Goal: Navigation & Orientation: Find specific page/section

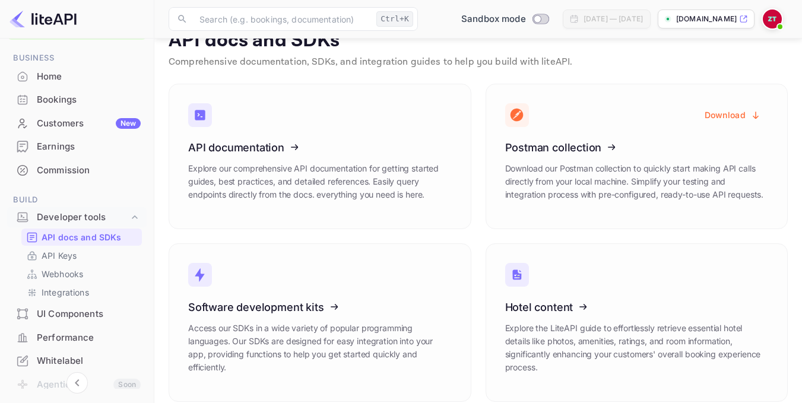
scroll to position [59, 0]
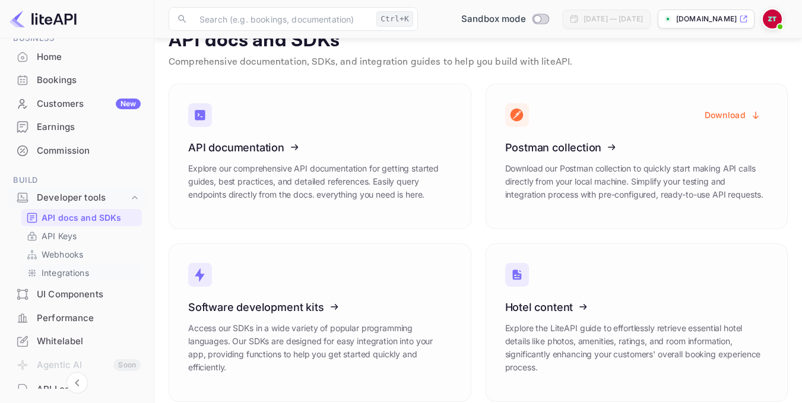
click at [72, 274] on p "Integrations" at bounding box center [65, 273] width 47 height 12
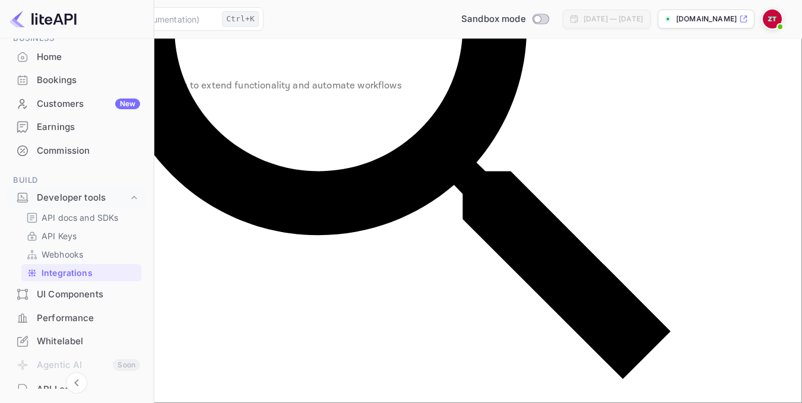
click at [64, 343] on div "Whitelabel" at bounding box center [88, 342] width 103 height 14
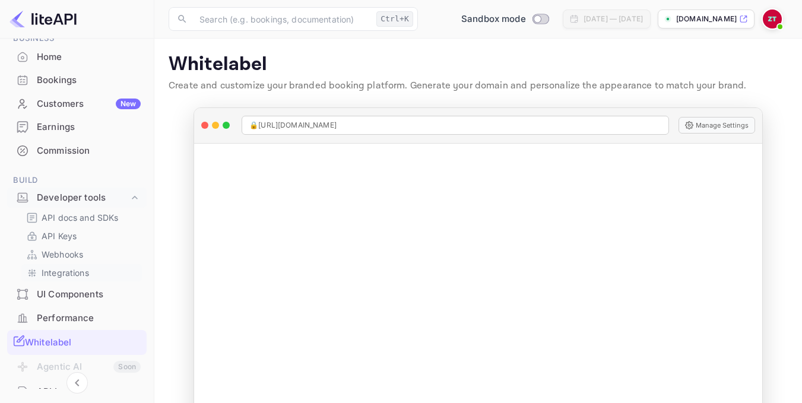
click at [64, 277] on p "Integrations" at bounding box center [65, 273] width 47 height 12
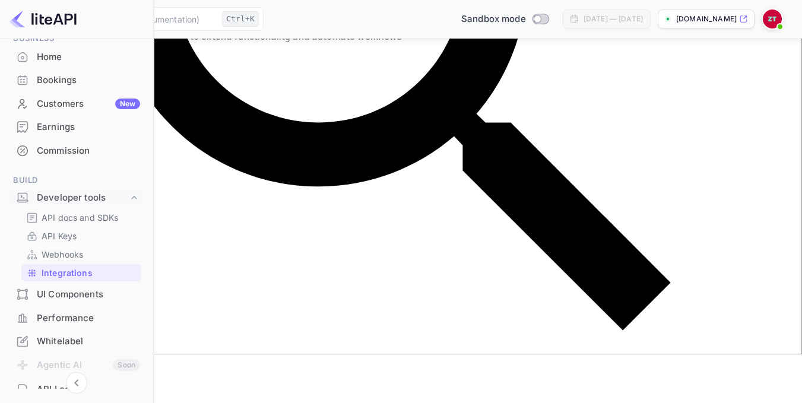
scroll to position [63, 0]
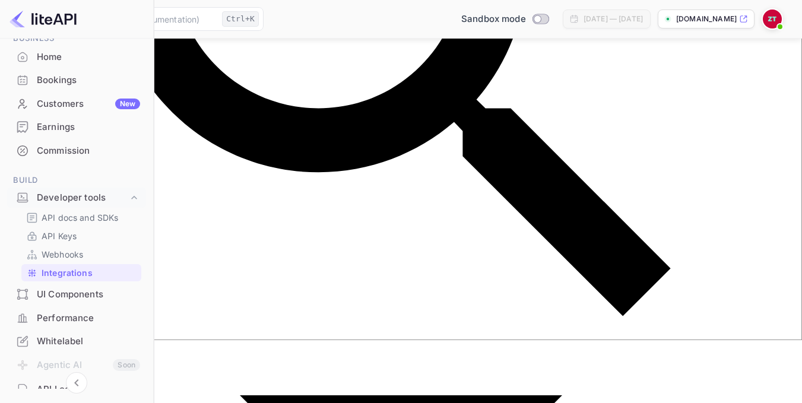
click at [61, 318] on div "Performance" at bounding box center [88, 319] width 103 height 14
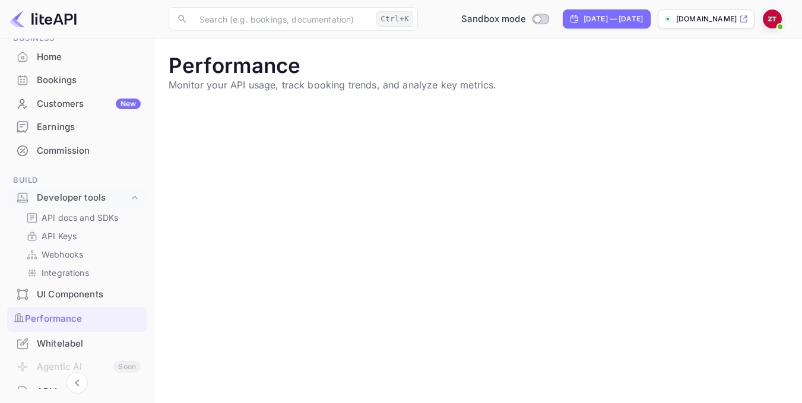
click at [58, 343] on div "Whitelabel" at bounding box center [89, 344] width 104 height 14
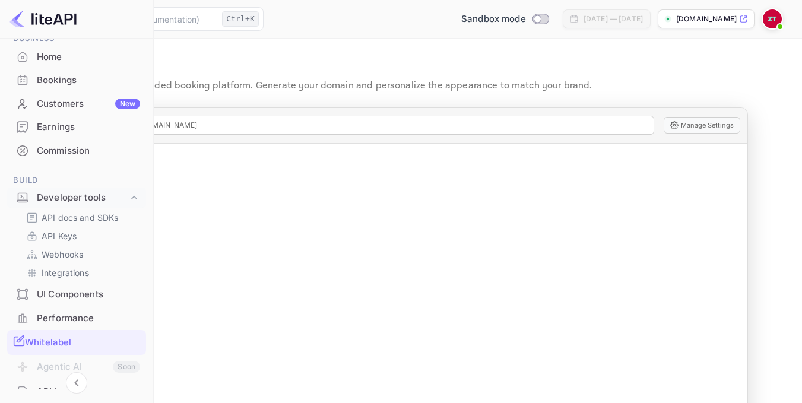
click at [75, 108] on div "Customers New" at bounding box center [88, 104] width 103 height 14
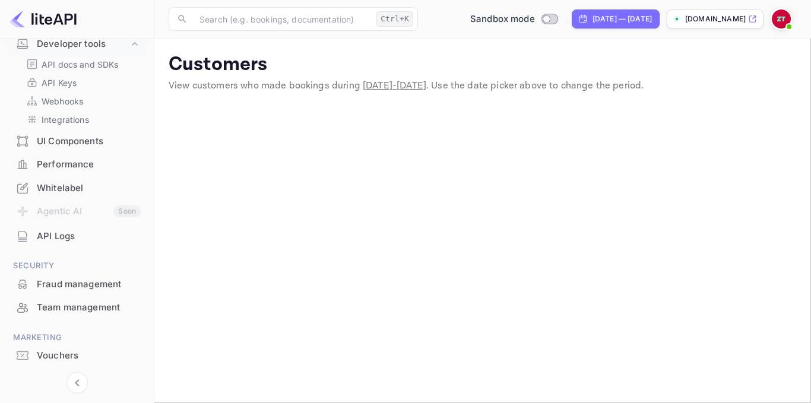
scroll to position [237, 0]
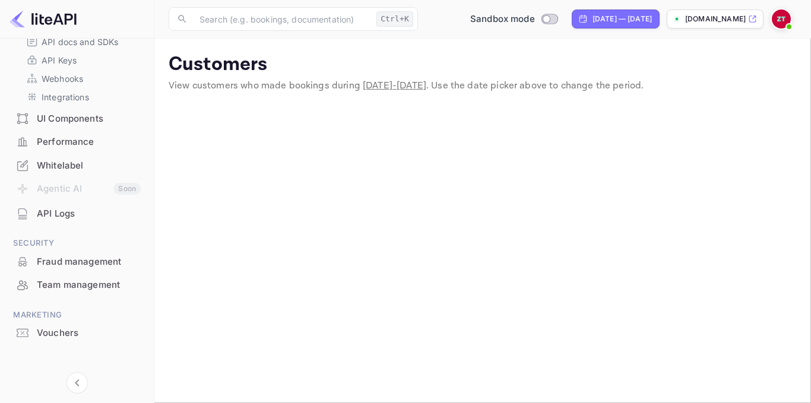
click at [714, 17] on p "[DOMAIN_NAME]" at bounding box center [715, 19] width 61 height 11
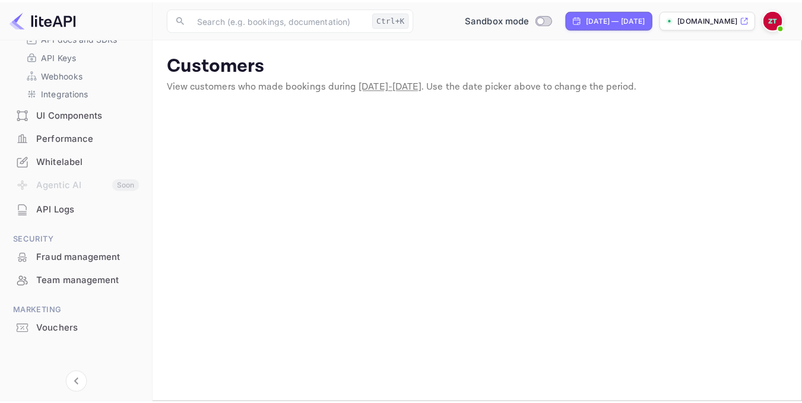
scroll to position [243, 0]
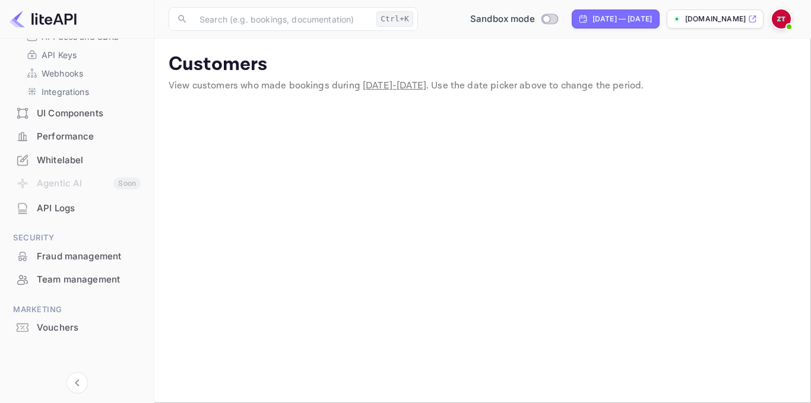
click at [51, 334] on div "Vouchers" at bounding box center [76, 327] width 139 height 23
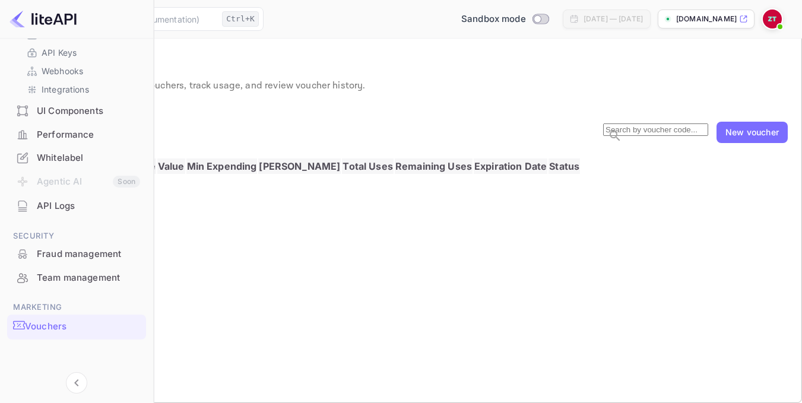
click at [63, 201] on div "API Logs" at bounding box center [88, 206] width 103 height 14
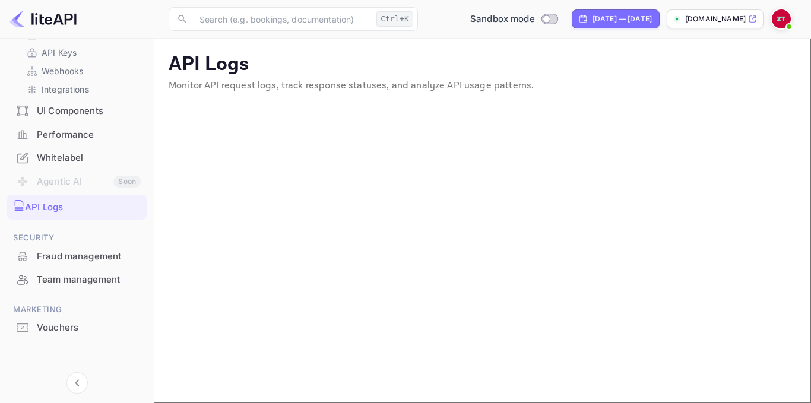
click at [61, 159] on div "Whitelabel" at bounding box center [89, 158] width 104 height 14
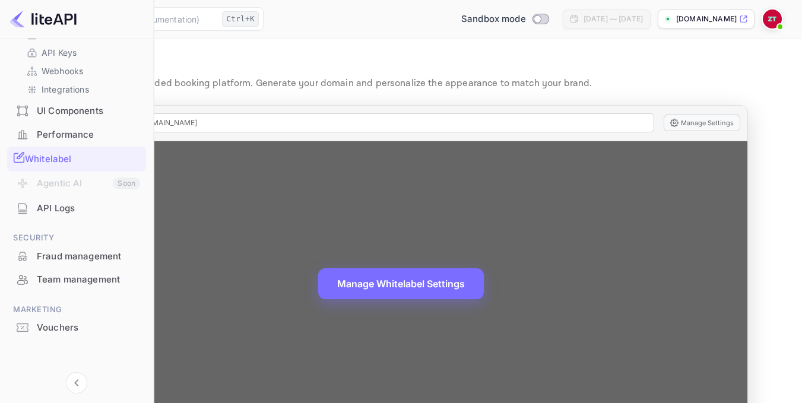
scroll to position [41, 0]
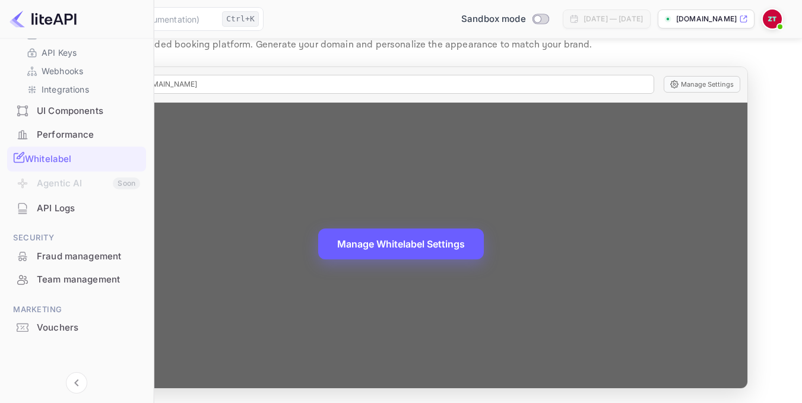
click at [484, 246] on button "Manage Whitelabel Settings" at bounding box center [401, 244] width 166 height 31
